Goal: Navigation & Orientation: Find specific page/section

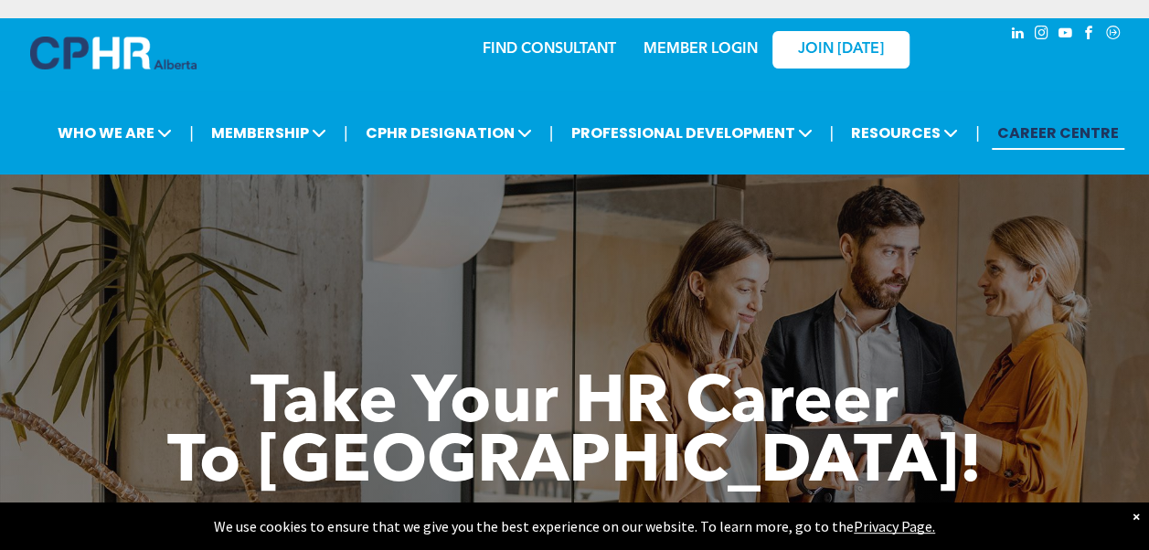
click at [709, 42] on link "MEMBER LOGIN" at bounding box center [700, 49] width 114 height 15
click at [695, 48] on link "MEMBER LOGIN" at bounding box center [700, 49] width 114 height 15
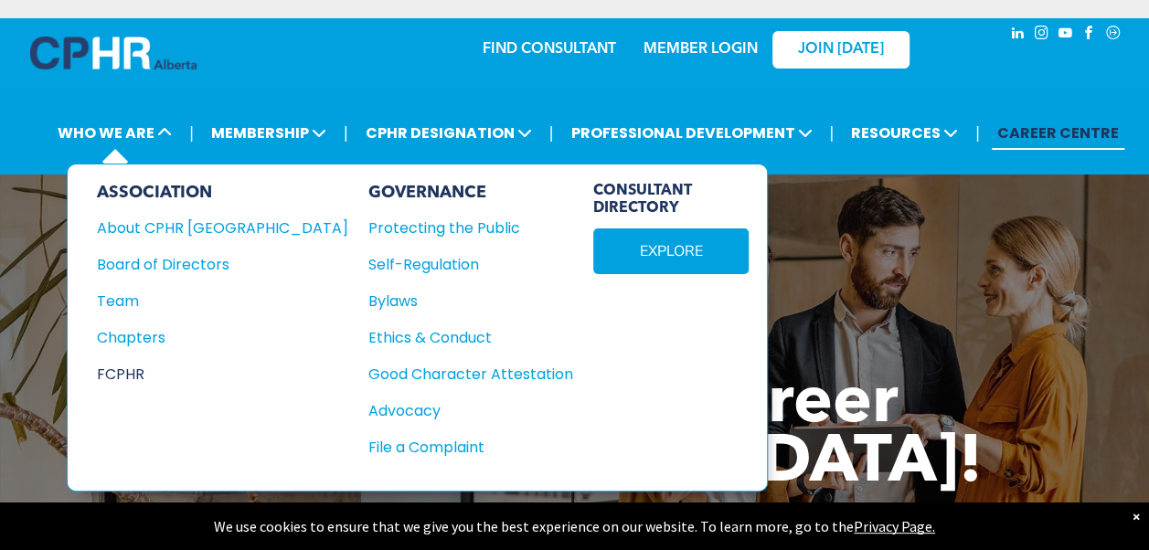
click at [133, 364] on div "FCPHR" at bounding box center [210, 374] width 227 height 23
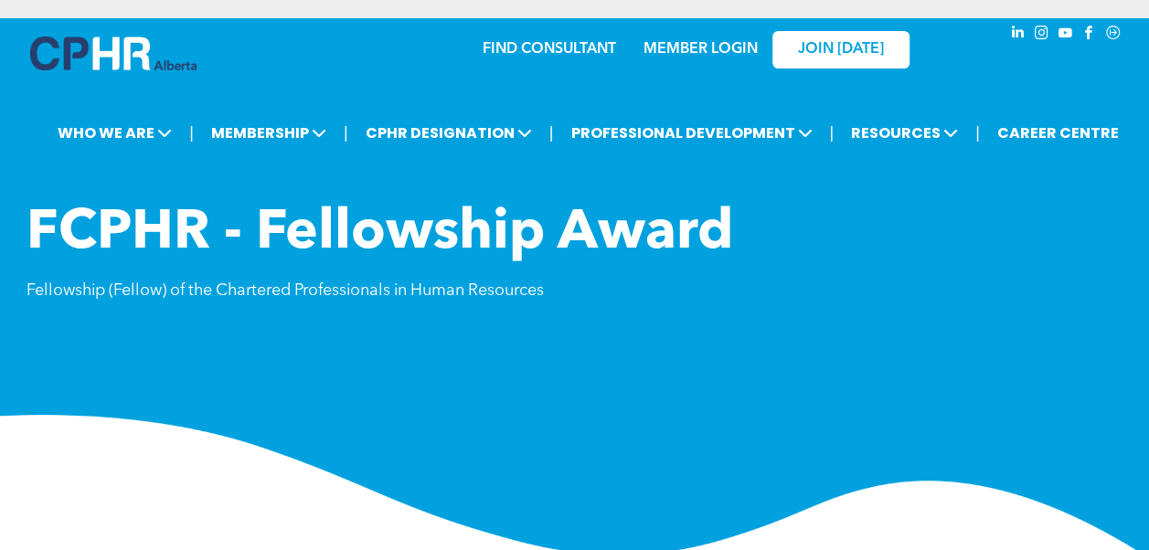
click at [678, 50] on link "MEMBER LOGIN" at bounding box center [700, 49] width 114 height 15
click at [685, 55] on link "MEMBER LOGIN" at bounding box center [700, 49] width 114 height 15
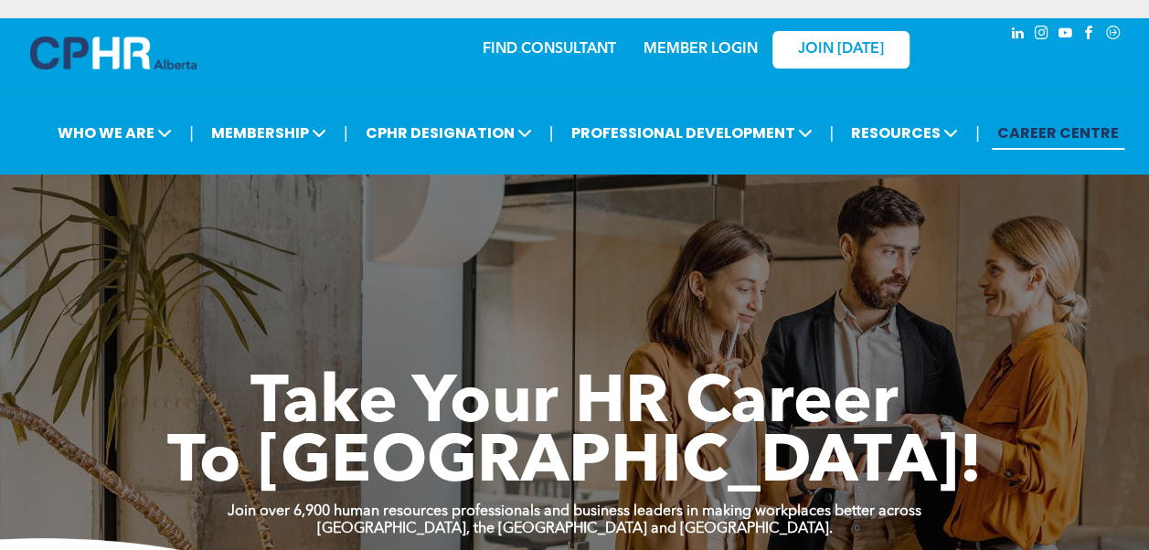
click at [716, 50] on link "MEMBER LOGIN" at bounding box center [700, 49] width 114 height 15
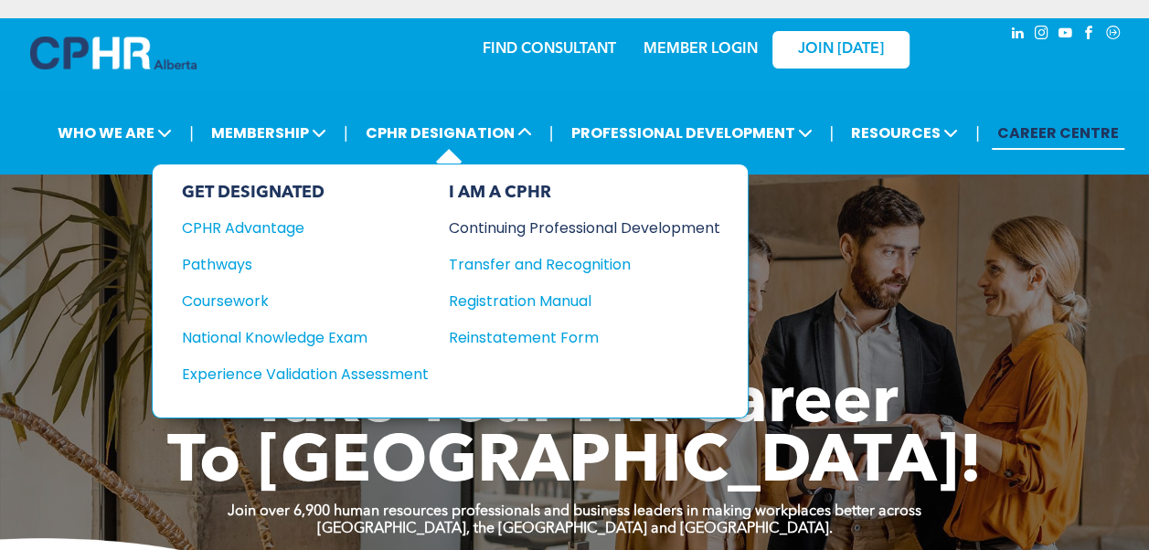
click at [586, 225] on div "Continuing Professional Development" at bounding box center [571, 228] width 244 height 23
